Goal: Transaction & Acquisition: Download file/media

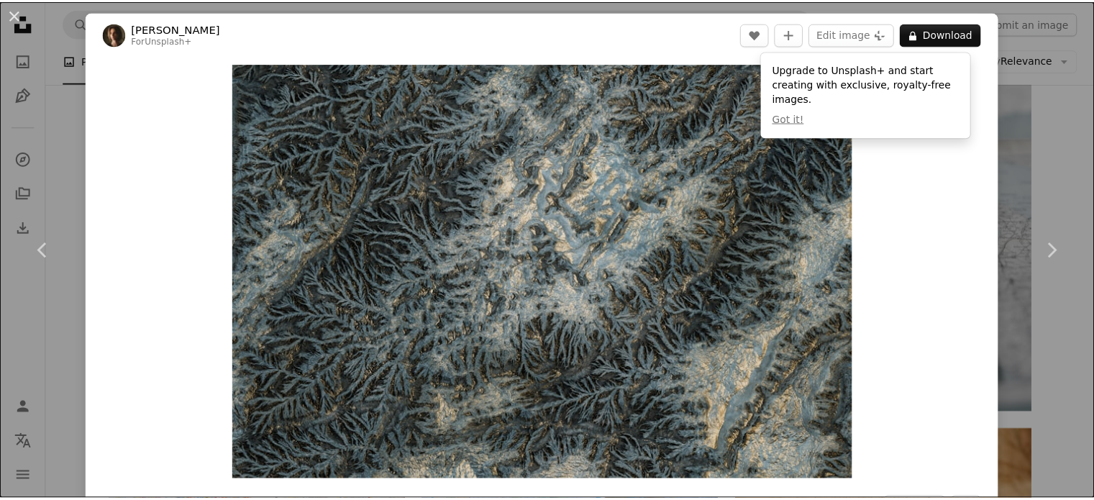
scroll to position [2877, 0]
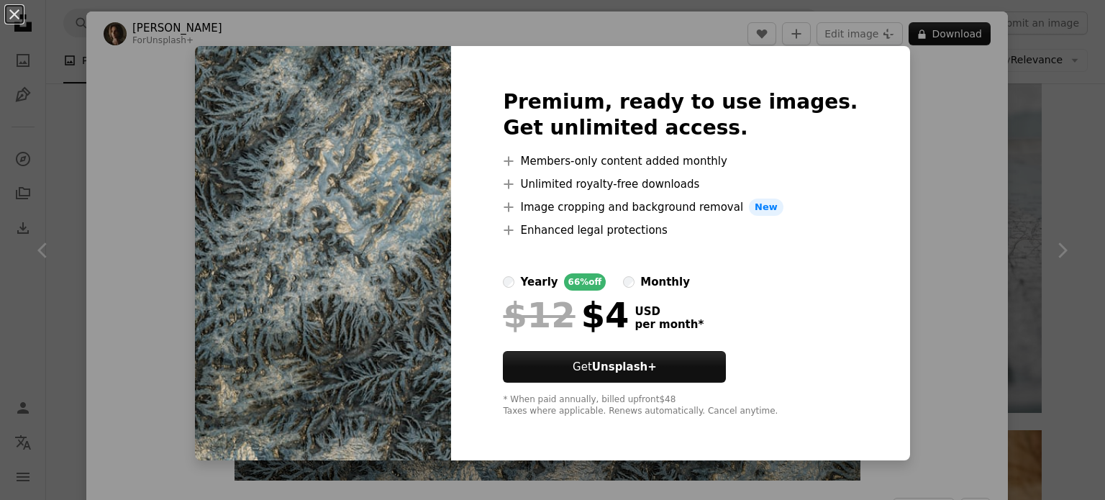
click at [1055, 113] on div "An X shape Premium, ready to use images. Get unlimited access. A plus sign Memb…" at bounding box center [552, 250] width 1105 height 500
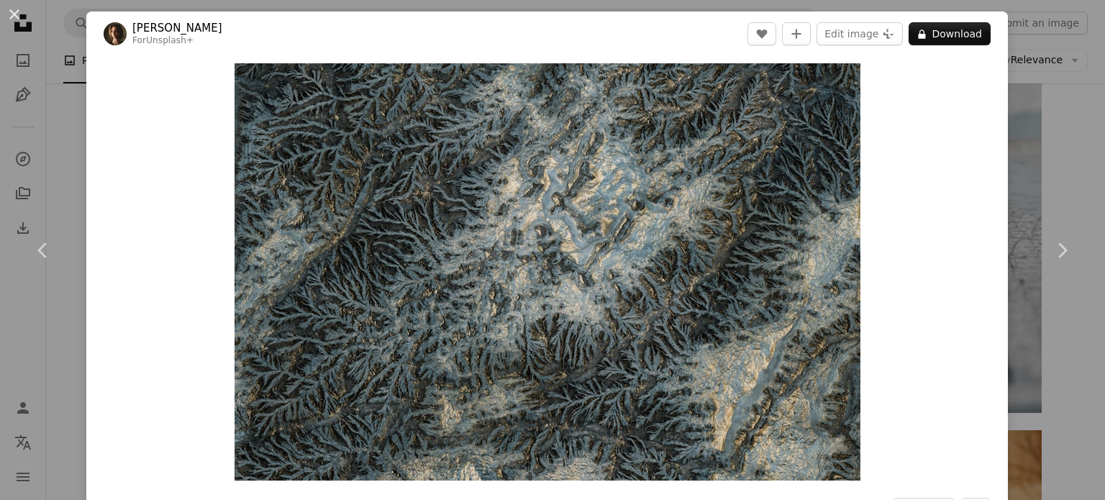
click at [1064, 106] on div "An X shape Chevron left Chevron right [PERSON_NAME] For Unsplash+ A heart A plu…" at bounding box center [552, 250] width 1105 height 500
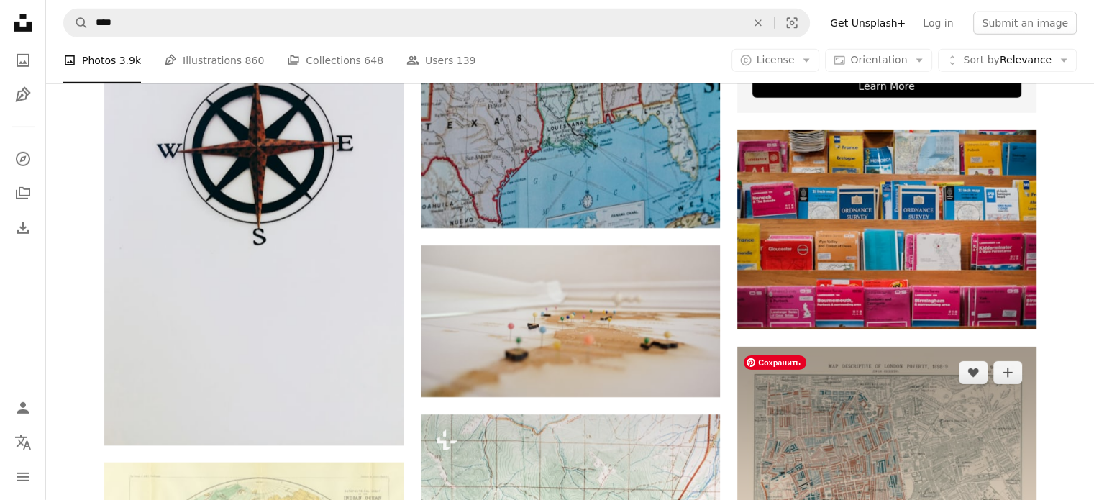
scroll to position [5034, 0]
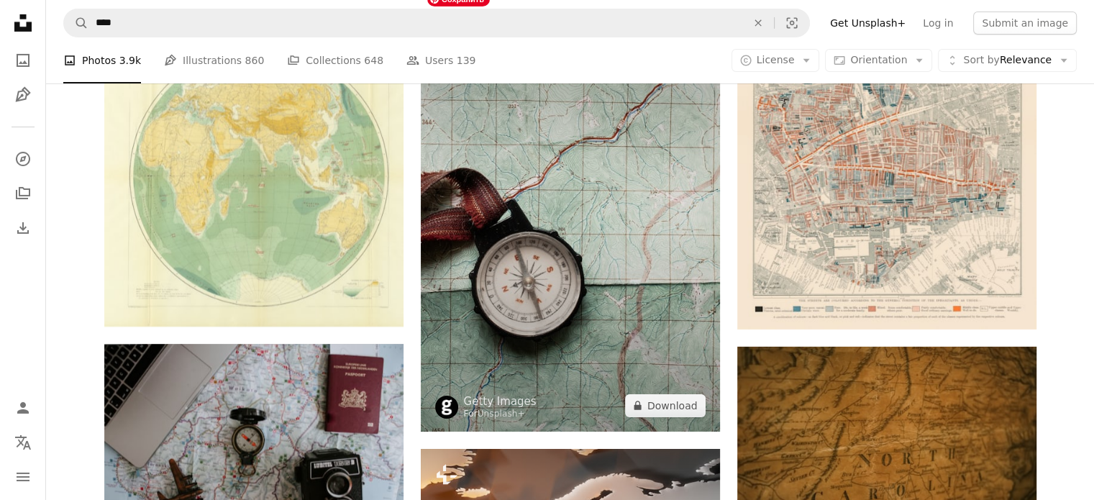
click at [655, 289] on img at bounding box center [570, 207] width 299 height 449
